Goal: Task Accomplishment & Management: Manage account settings

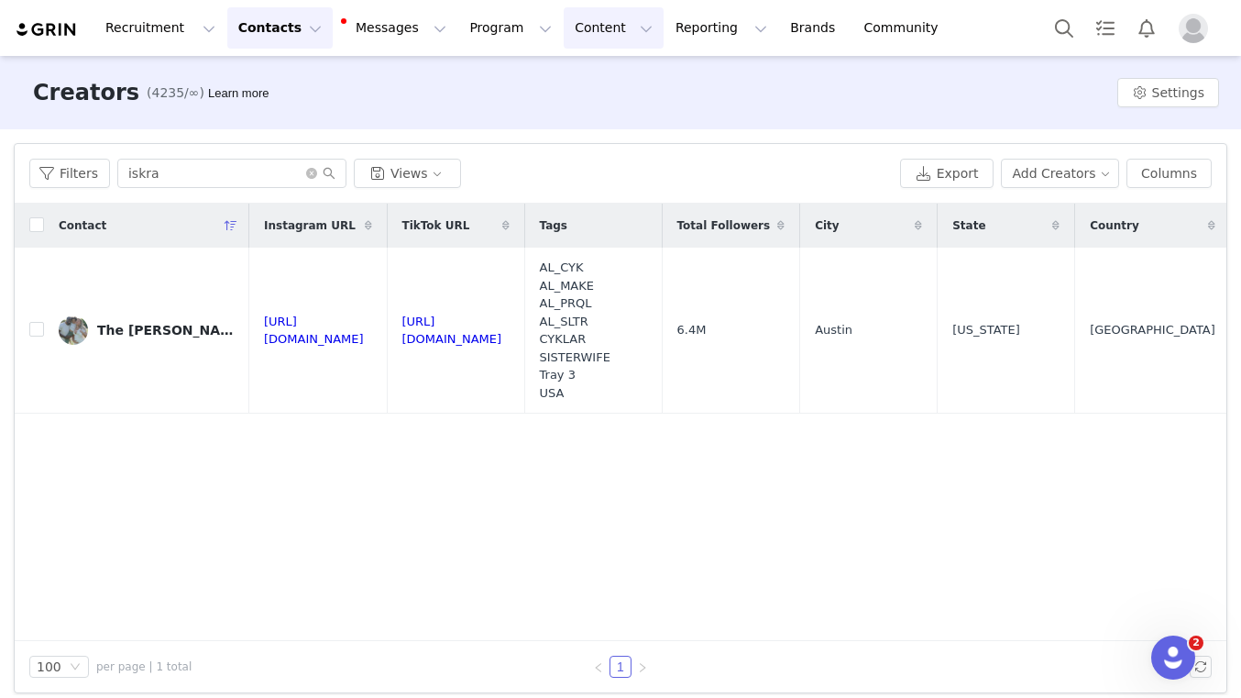
click at [599, 27] on button "Content Content" at bounding box center [614, 27] width 100 height 41
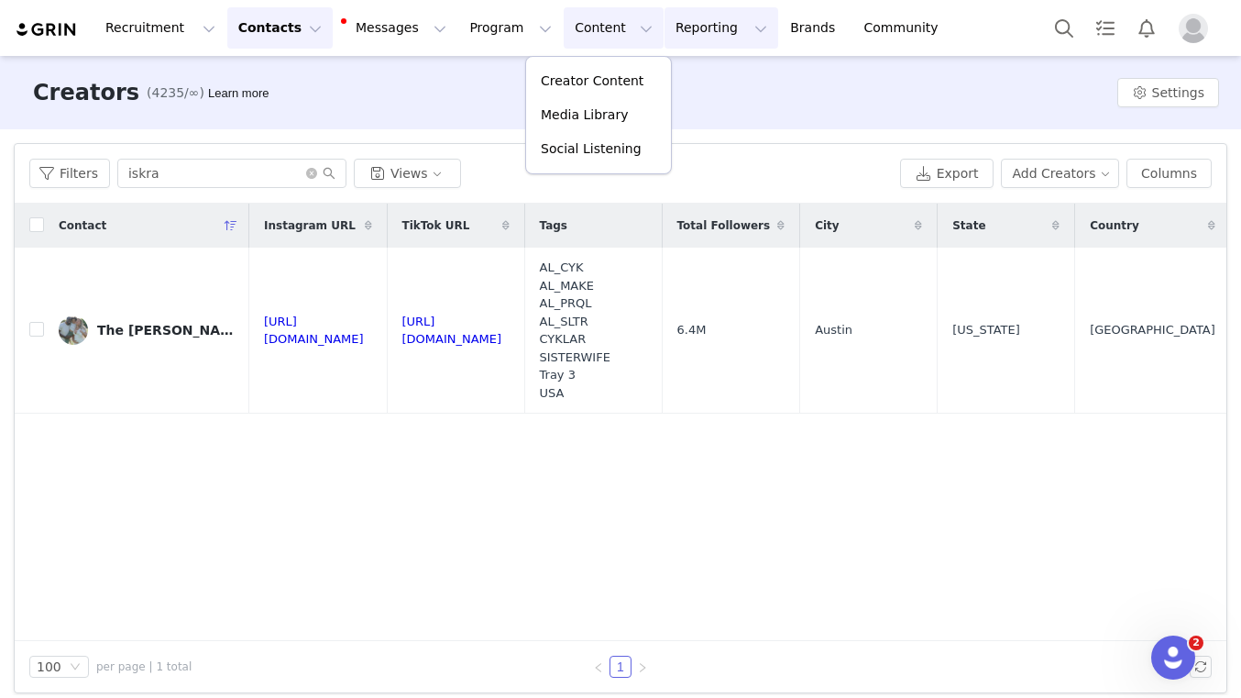
click at [677, 14] on button "Reporting Reporting" at bounding box center [722, 27] width 114 height 41
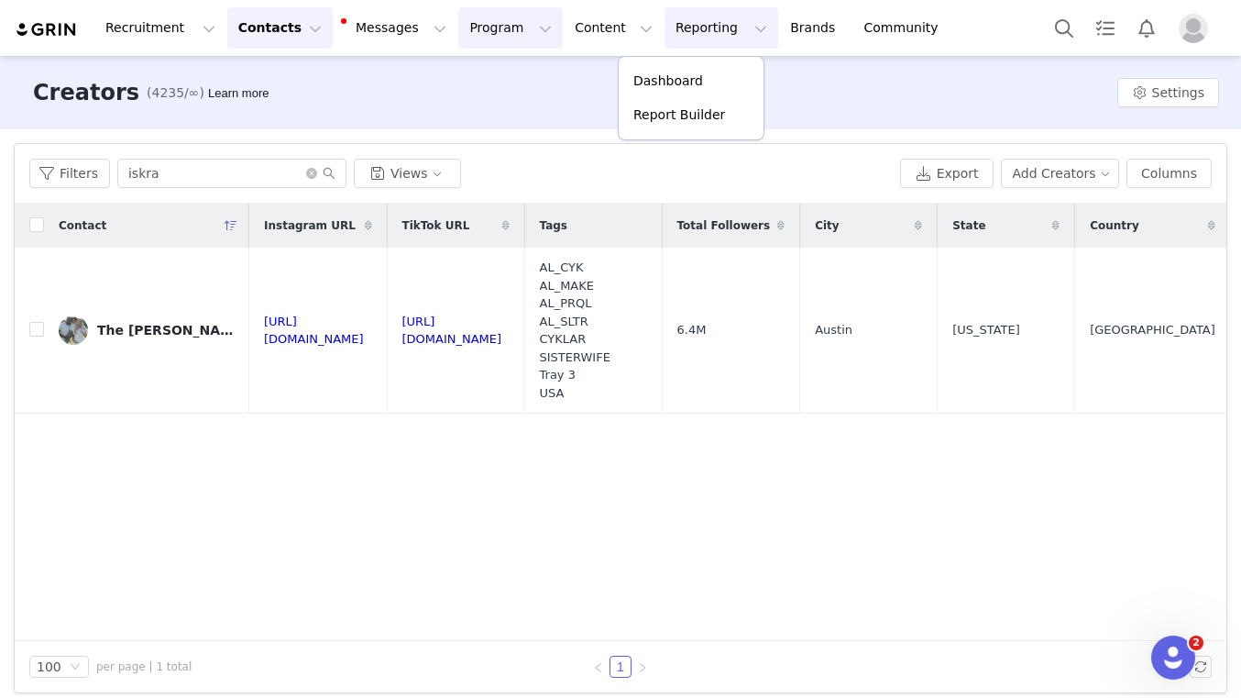
click at [496, 43] on button "Program Program" at bounding box center [510, 27] width 104 height 41
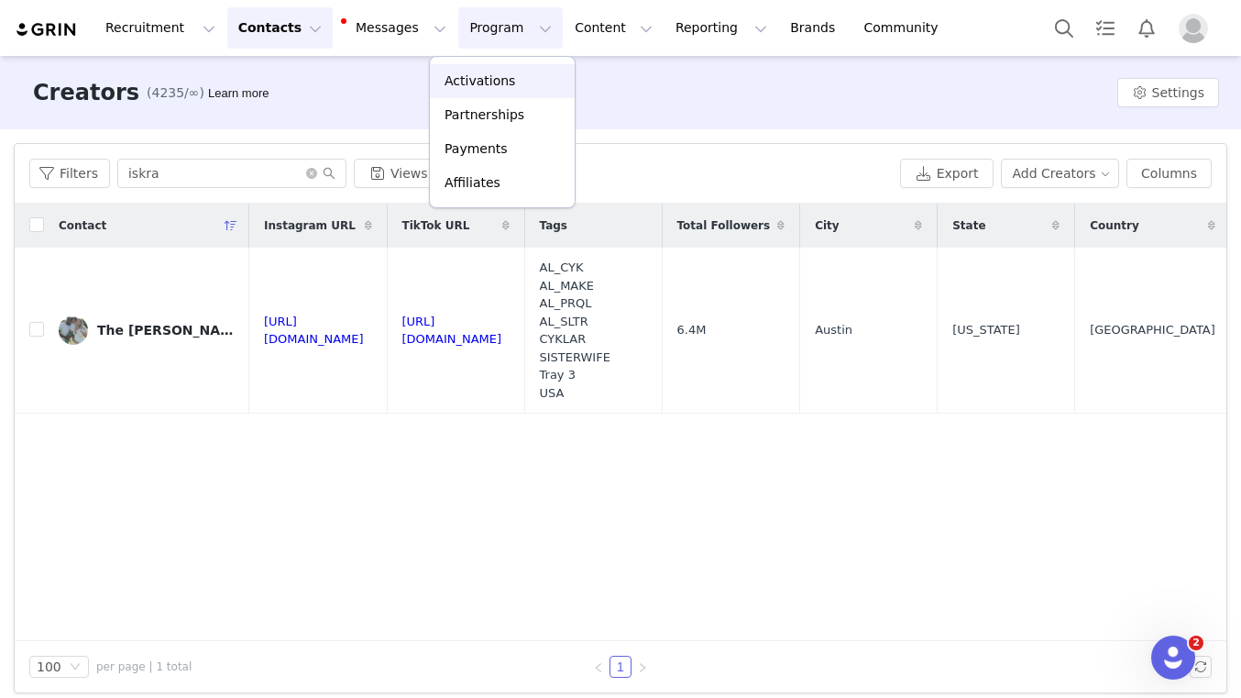
click at [500, 71] on p "Activations" at bounding box center [480, 80] width 71 height 19
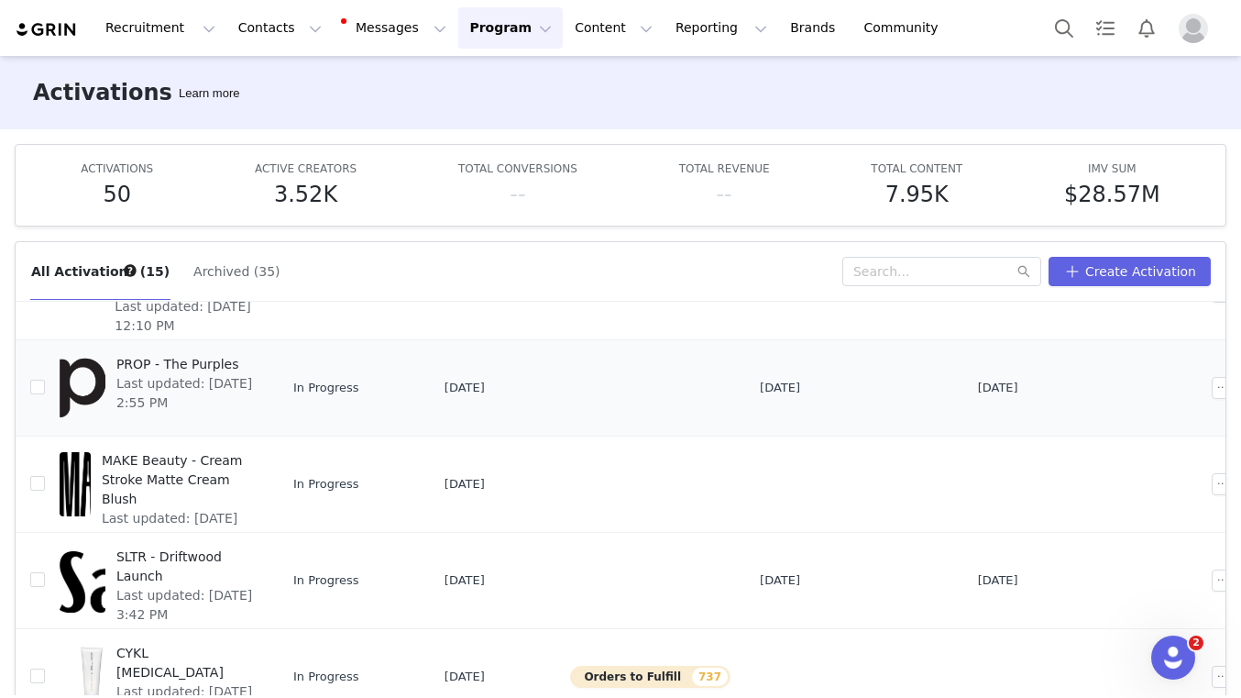
scroll to position [316, 0]
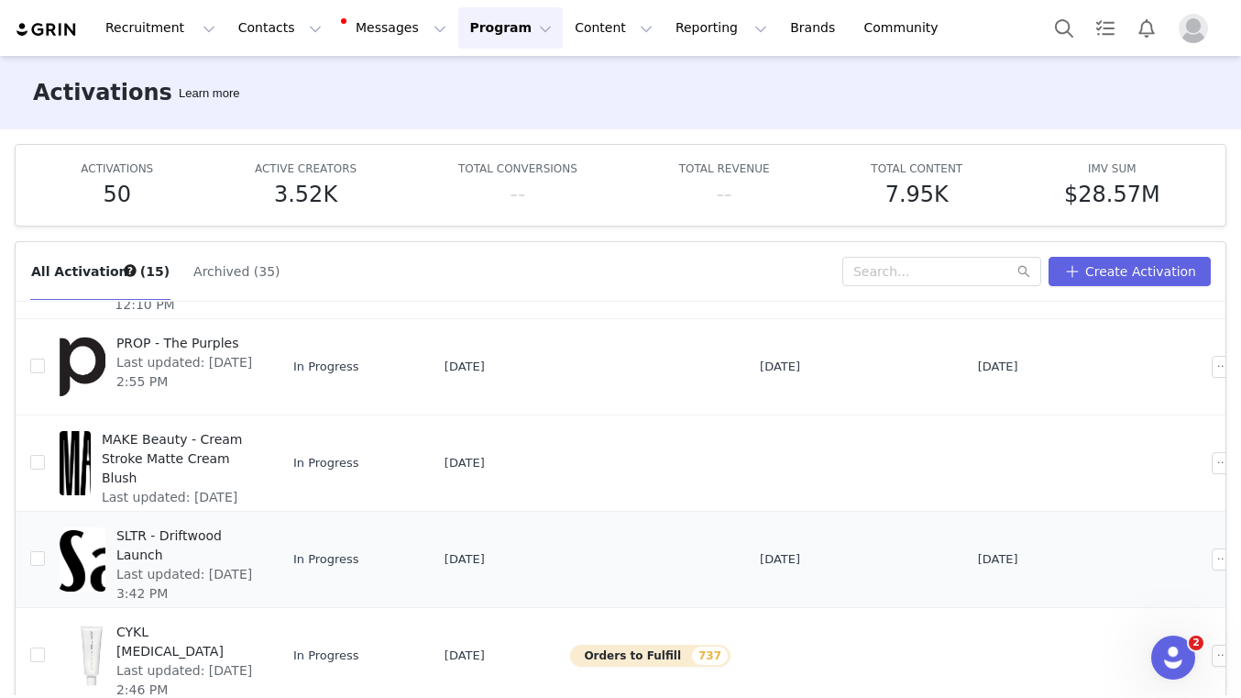
click at [244, 532] on span "SLTR - Driftwood Launch" at bounding box center [184, 545] width 137 height 38
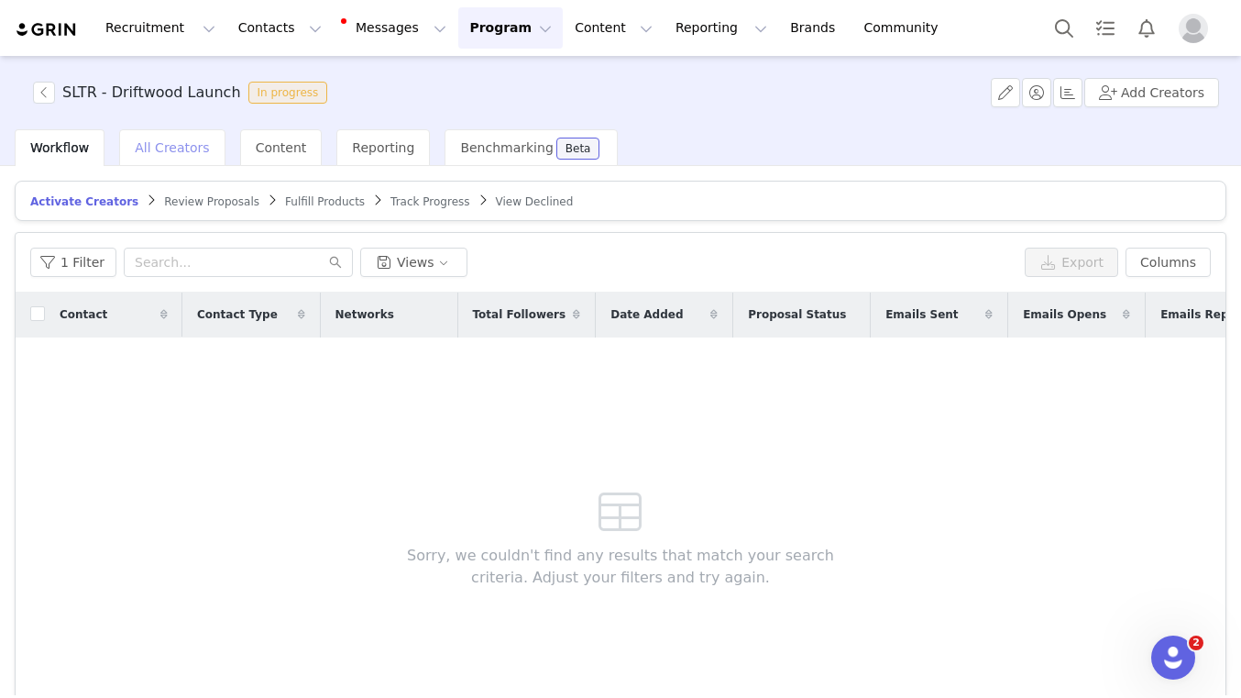
click at [174, 159] on div "All Creators" at bounding box center [171, 147] width 105 height 37
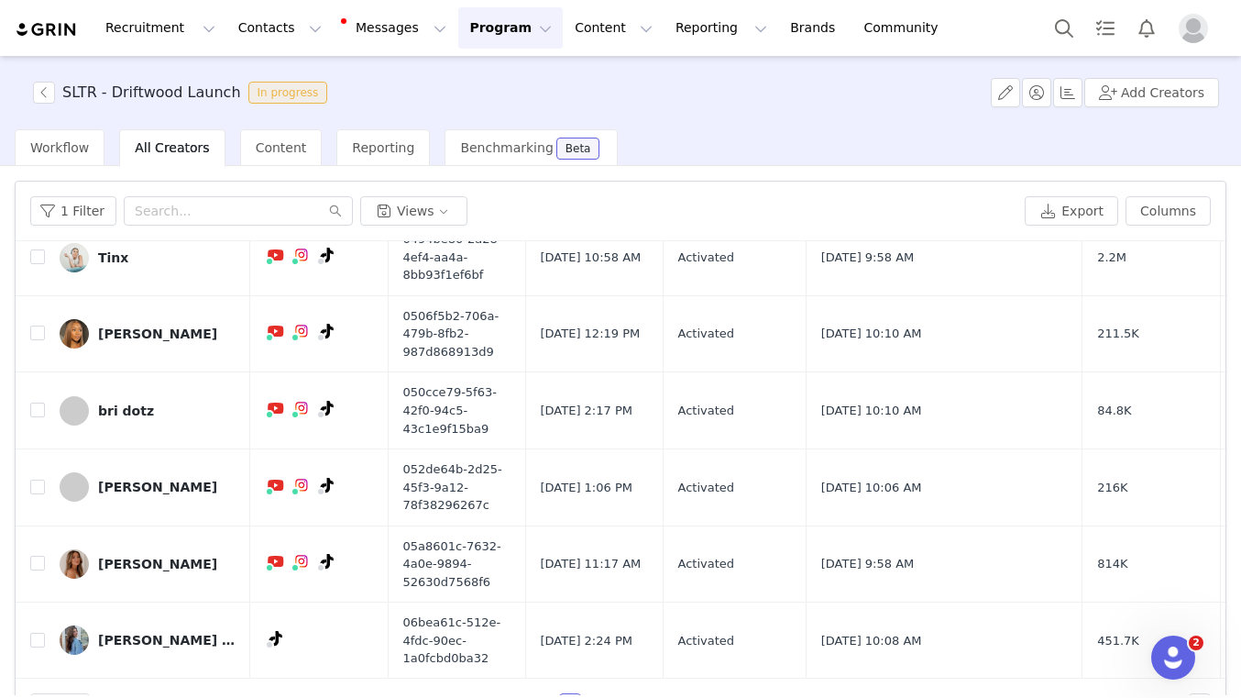
scroll to position [50, 0]
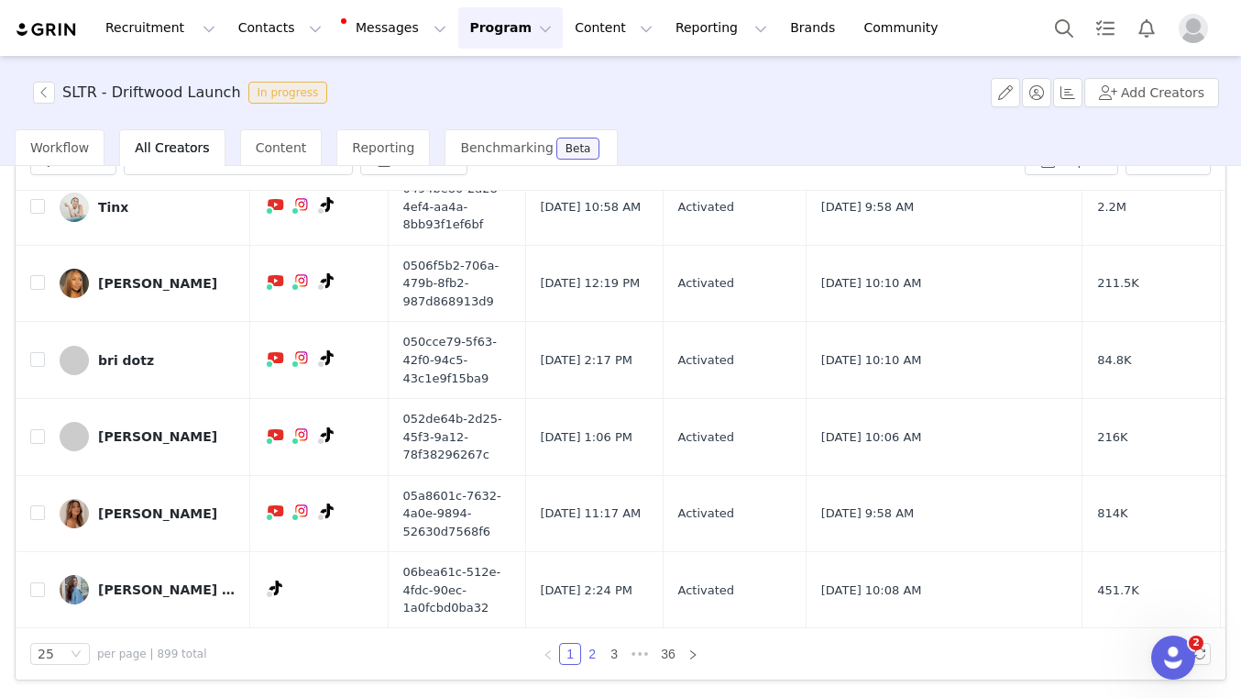
click at [592, 655] on link "2" at bounding box center [592, 653] width 20 height 20
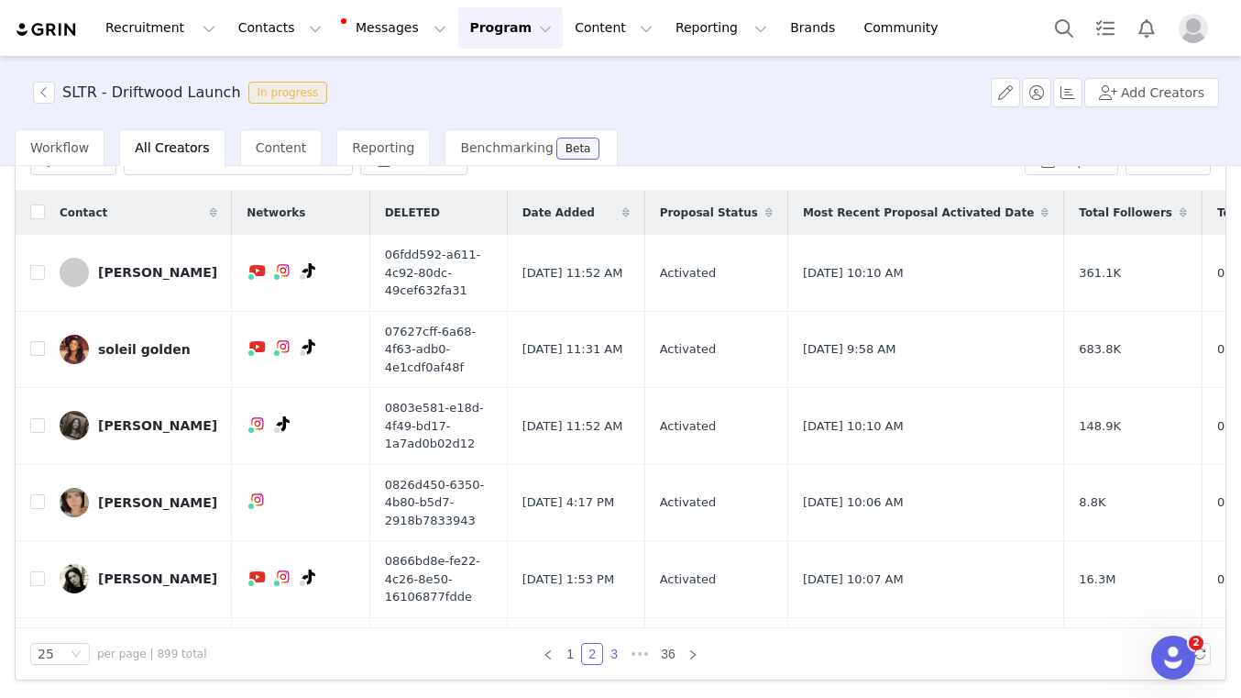
click at [610, 648] on link "3" at bounding box center [614, 653] width 20 height 20
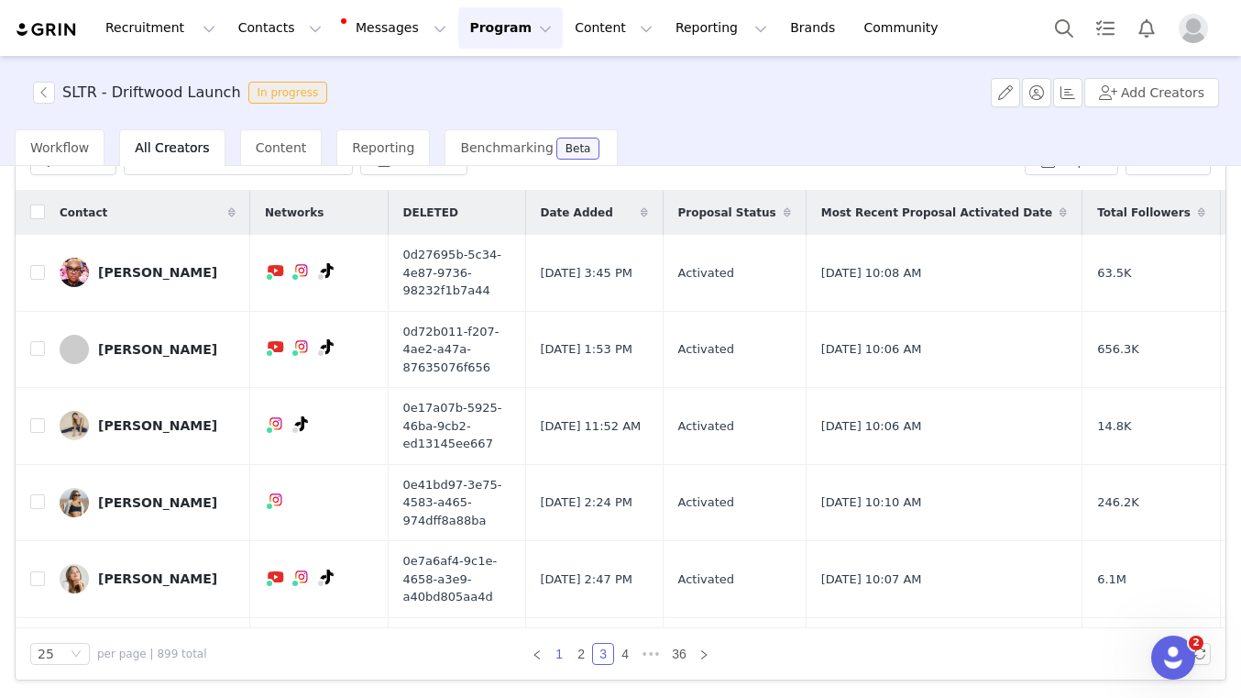
click at [563, 653] on link "1" at bounding box center [559, 653] width 20 height 20
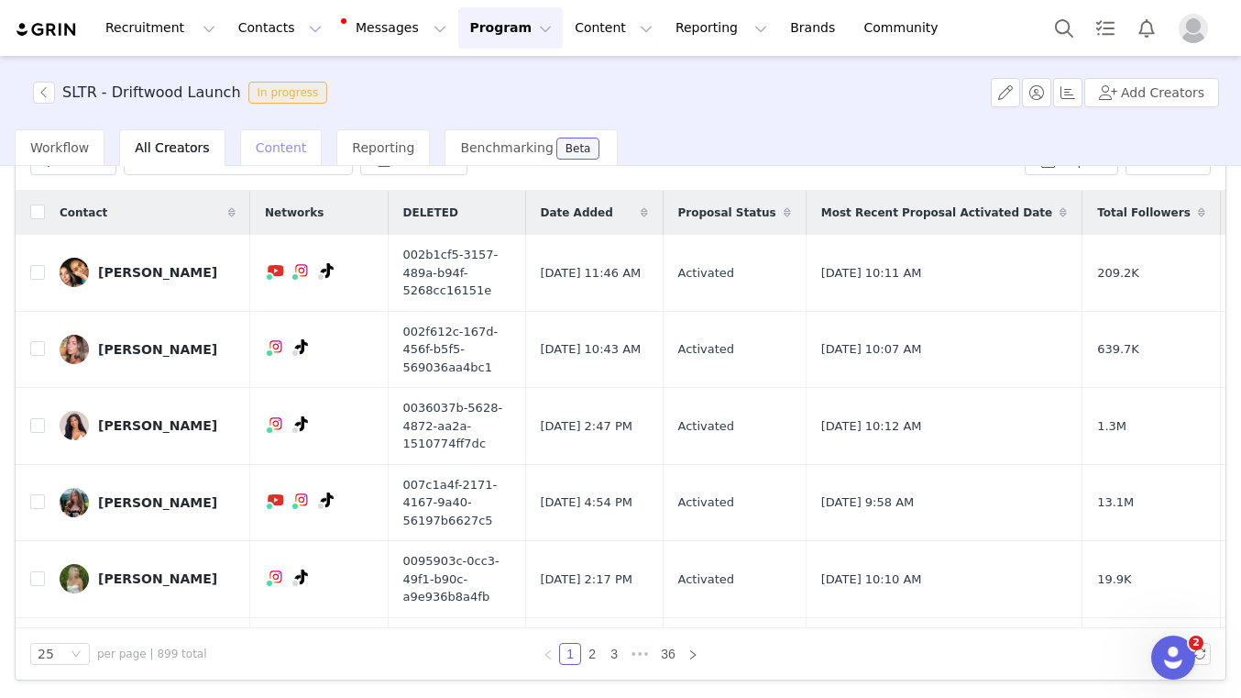
click at [258, 158] on div "Content" at bounding box center [281, 147] width 82 height 37
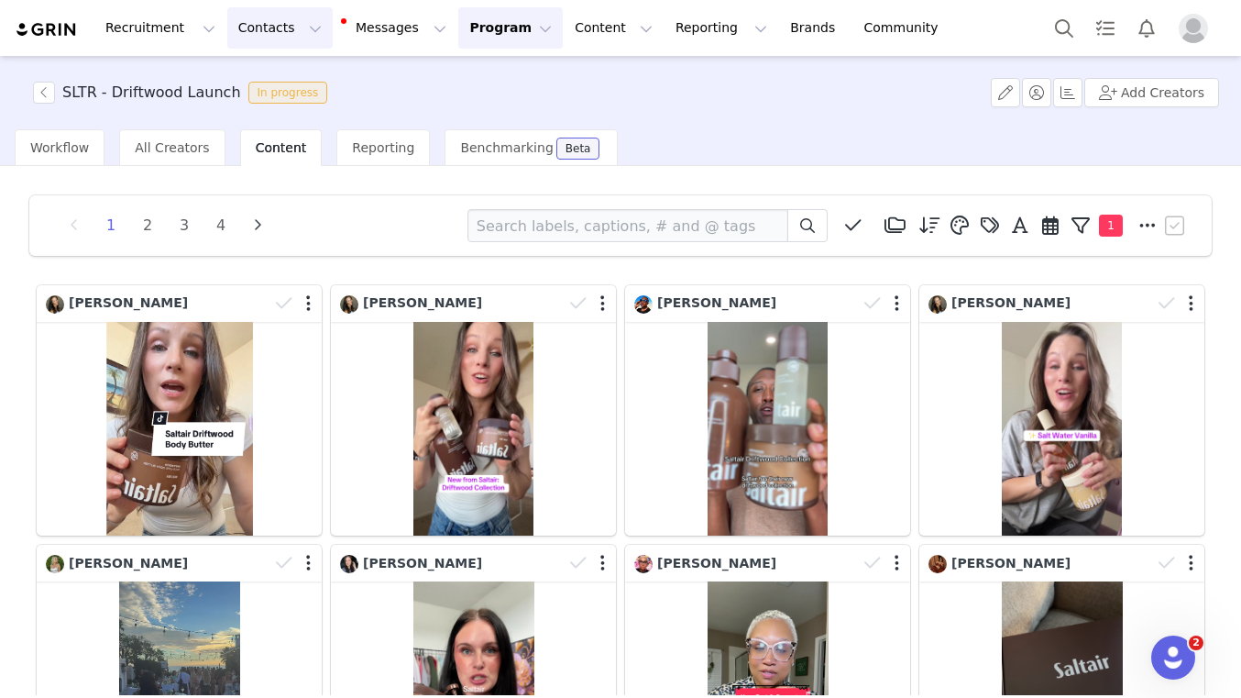
click at [286, 28] on button "Contacts Contacts" at bounding box center [279, 27] width 105 height 41
click at [280, 74] on div "Creators" at bounding box center [286, 80] width 123 height 19
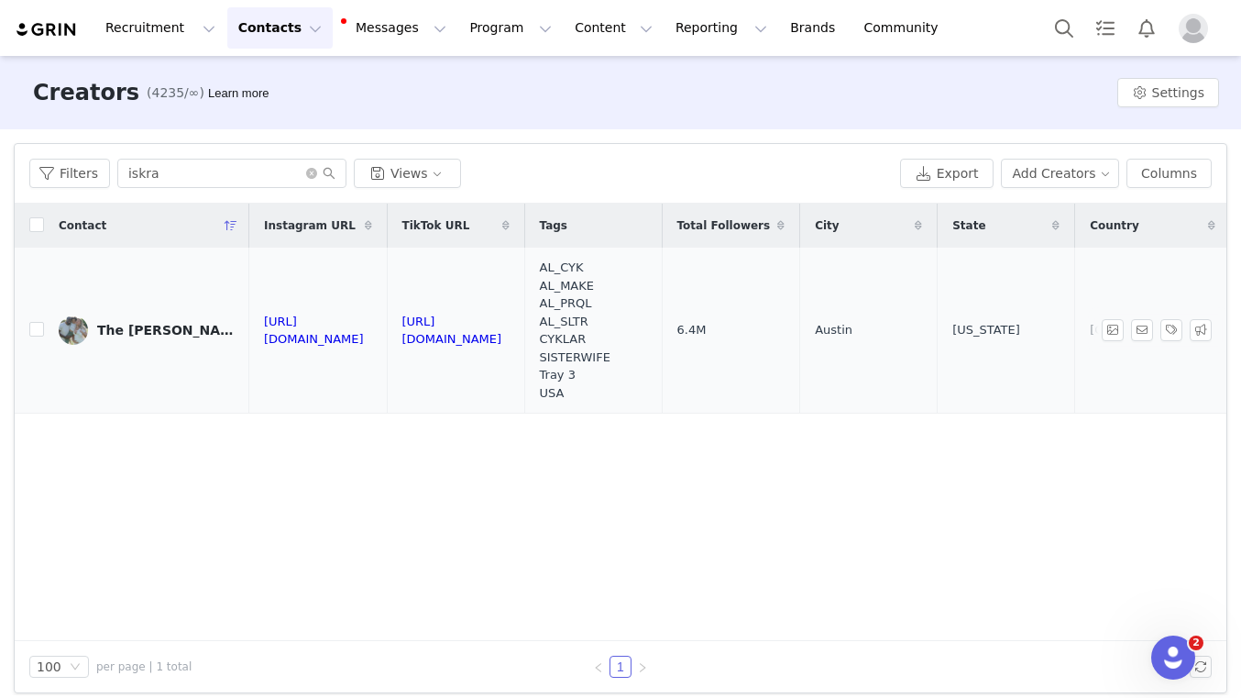
click at [136, 335] on div "The [PERSON_NAME] Family" at bounding box center [165, 330] width 137 height 15
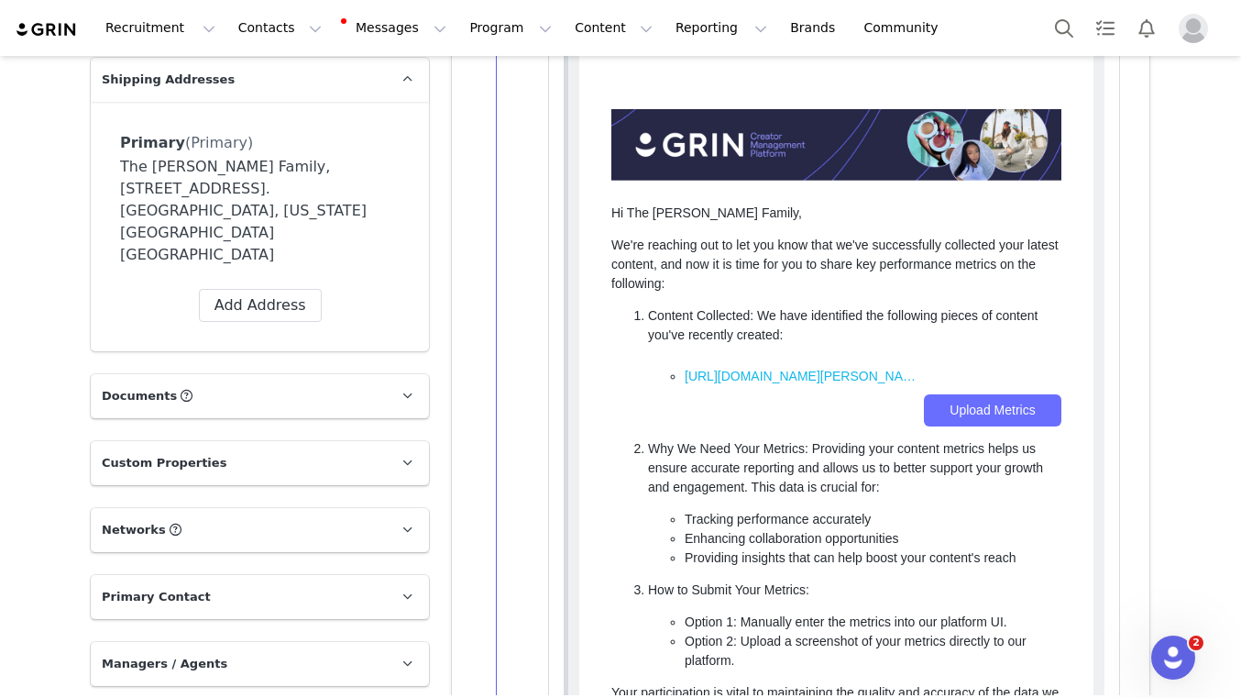
scroll to position [700, 0]
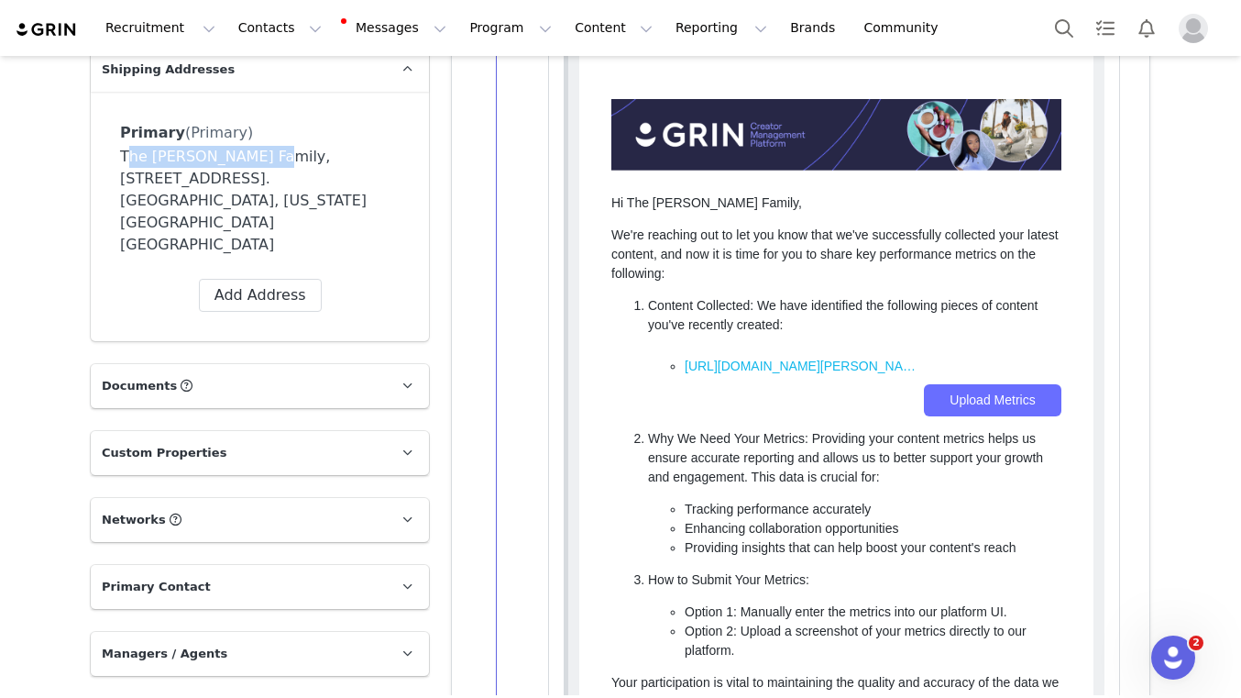
drag, startPoint x: 164, startPoint y: 157, endPoint x: 252, endPoint y: 153, distance: 88.1
click at [252, 153] on div "The [PERSON_NAME] Family, [STREET_ADDRESS]. [GEOGRAPHIC_DATA], [US_STATE][GEOGR…" at bounding box center [260, 201] width 280 height 110
click at [235, 153] on div "The [PERSON_NAME] Family, [STREET_ADDRESS]. [GEOGRAPHIC_DATA], [US_STATE][GEOGR…" at bounding box center [260, 201] width 280 height 110
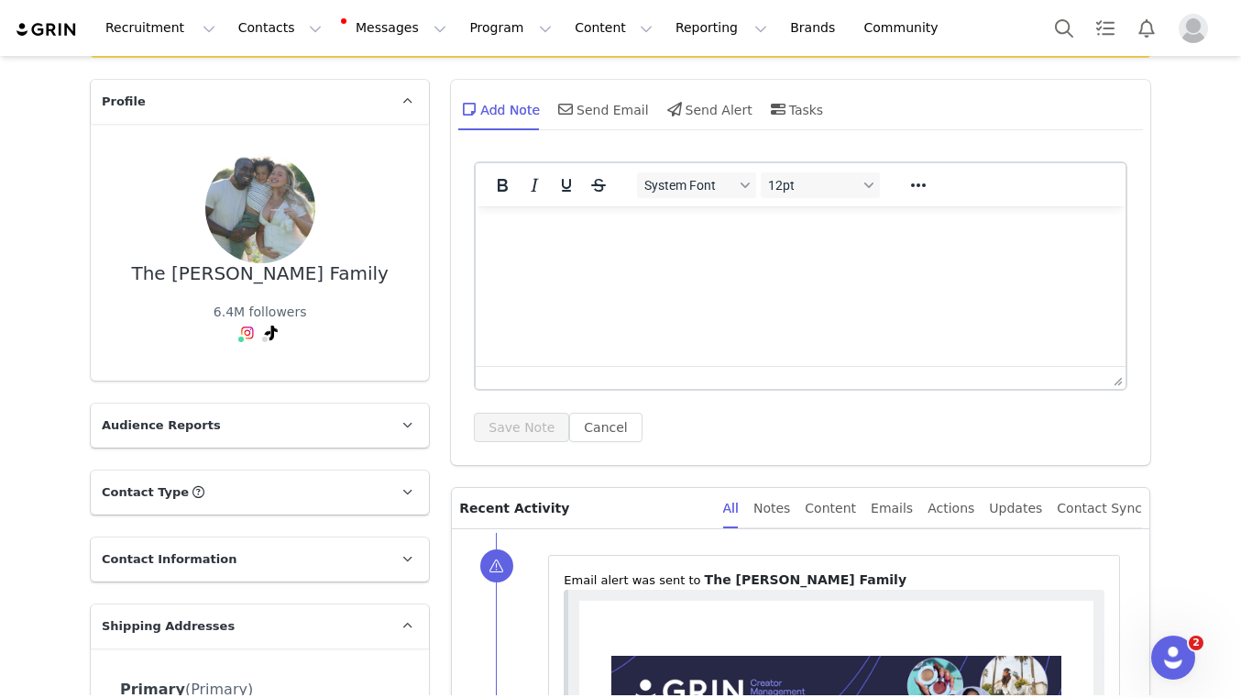
scroll to position [0, 0]
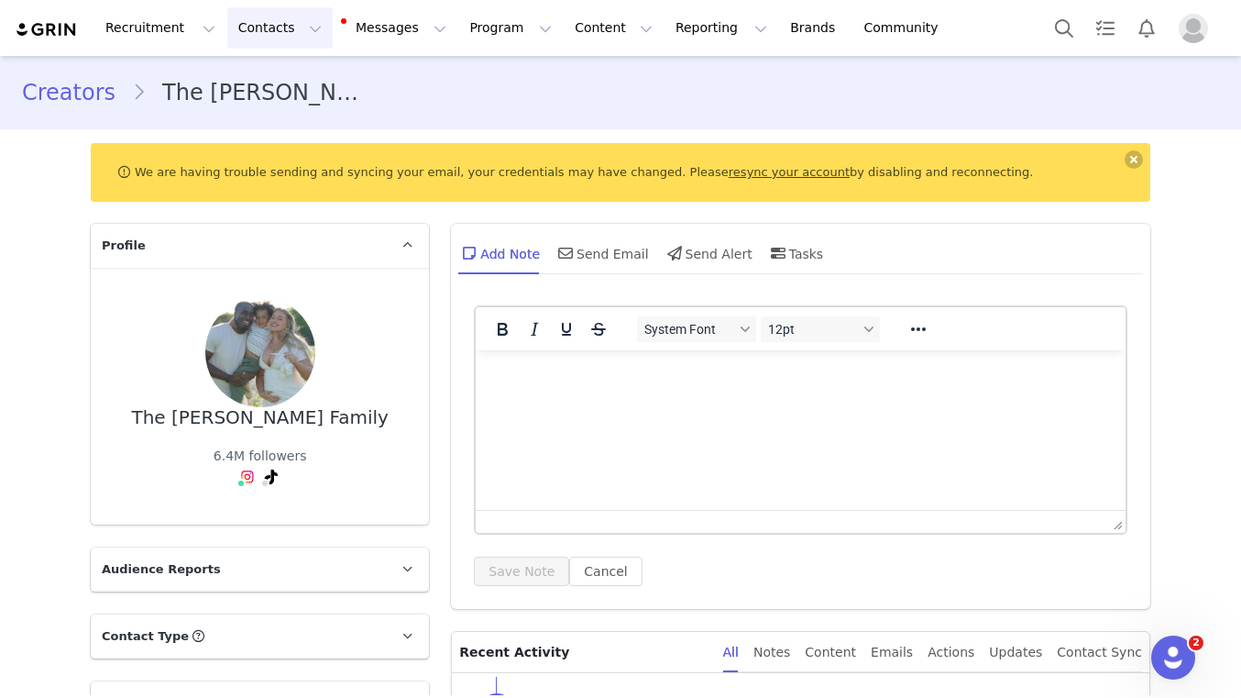
click at [280, 32] on button "Contacts Contacts" at bounding box center [279, 27] width 105 height 41
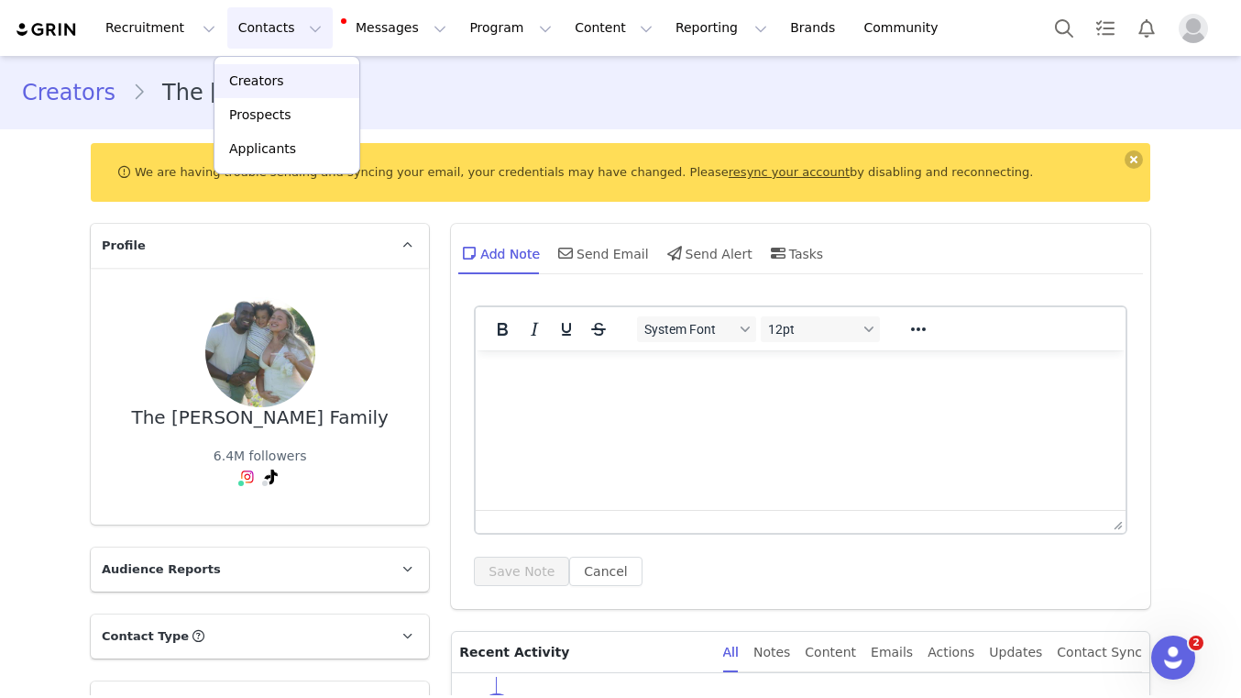
click at [268, 83] on p "Creators" at bounding box center [256, 80] width 55 height 19
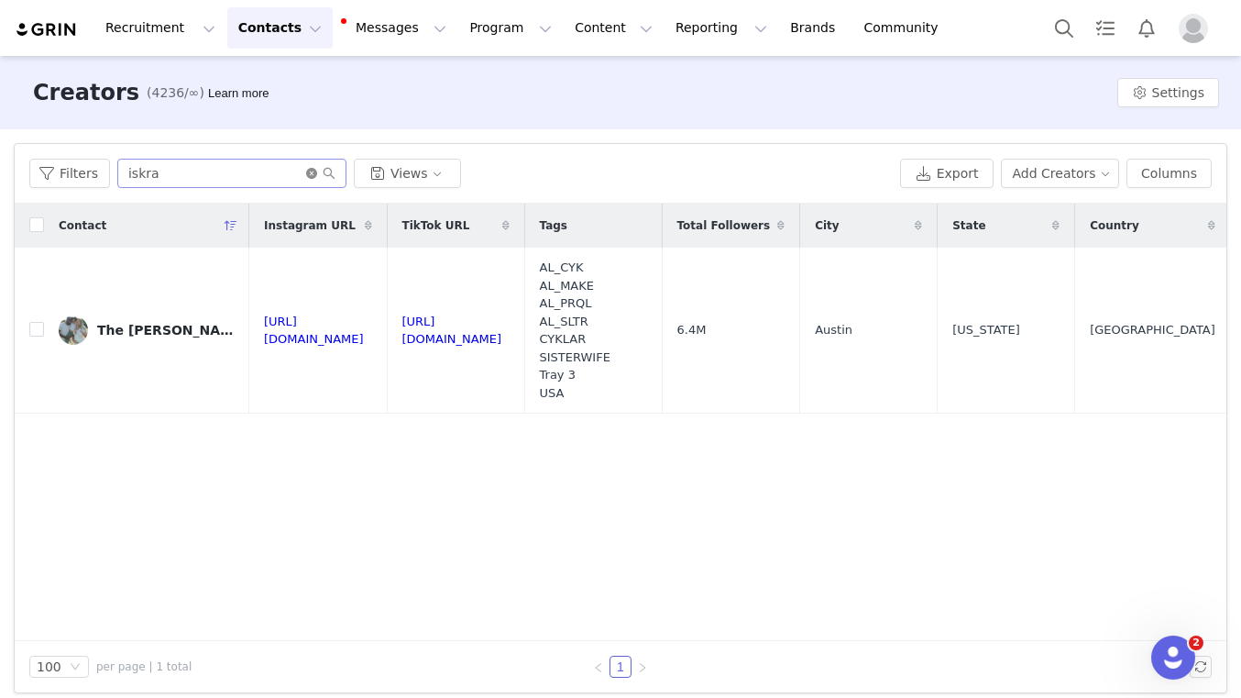
click at [313, 175] on icon "icon: close-circle" at bounding box center [311, 173] width 11 height 11
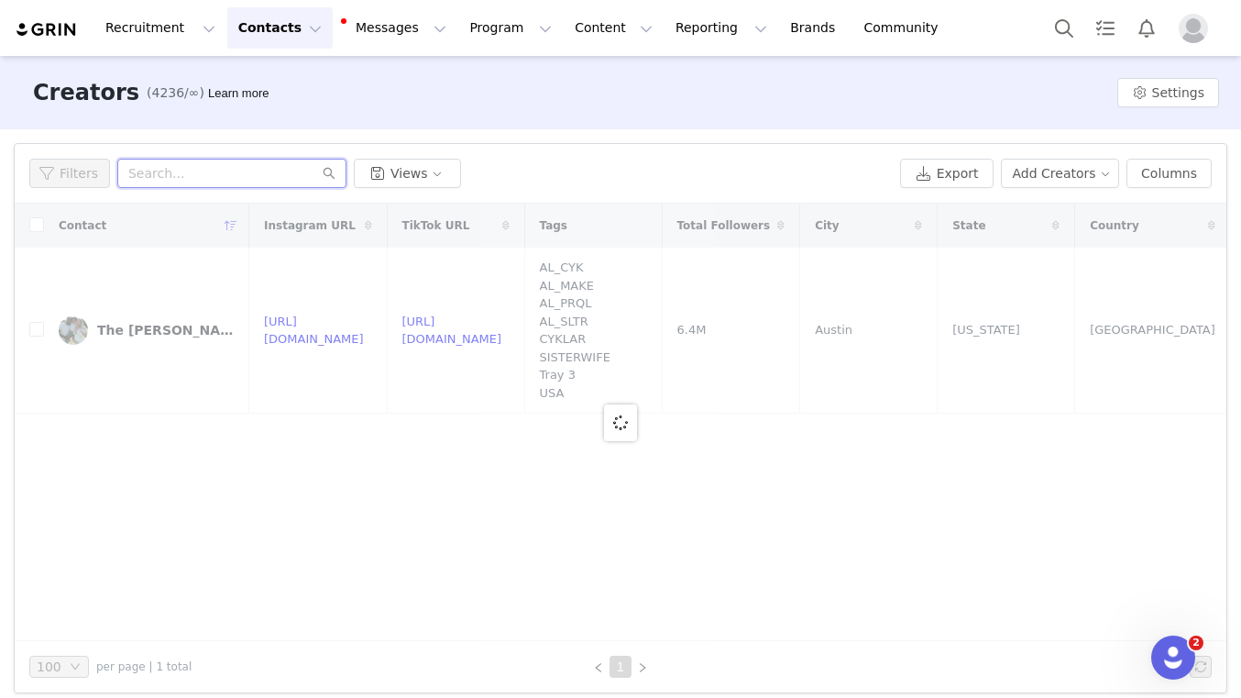
click at [276, 173] on input "text" at bounding box center [231, 173] width 229 height 29
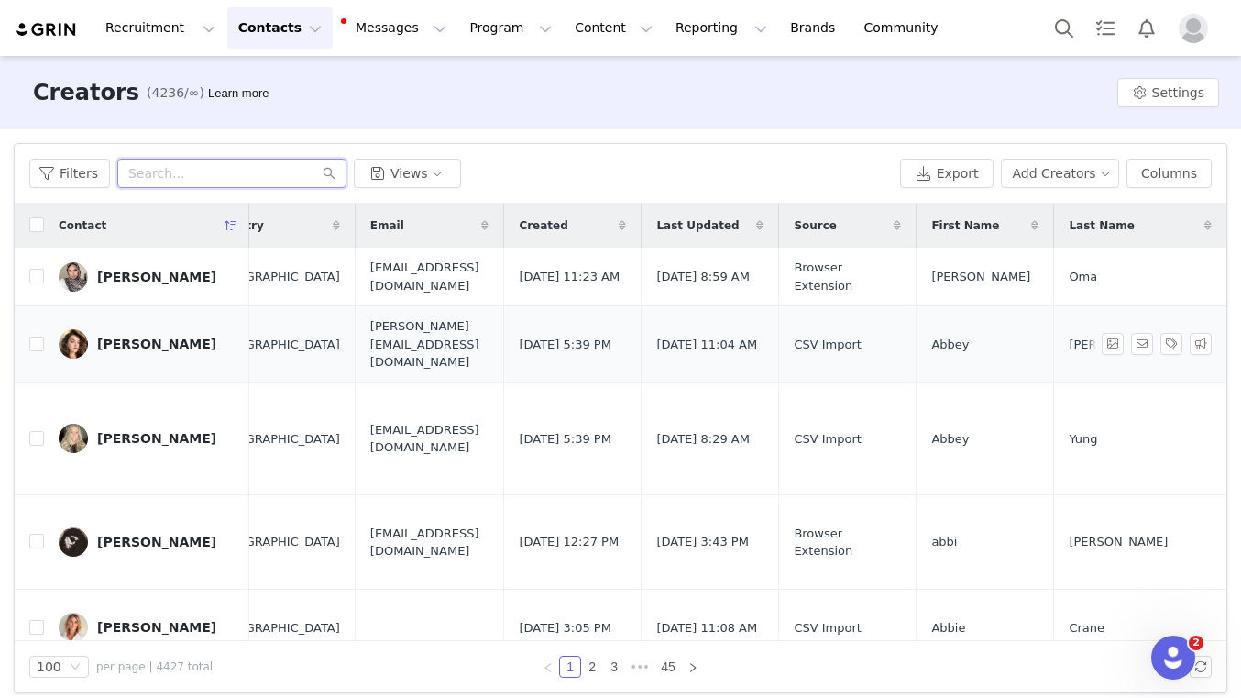
scroll to position [0, 1322]
